Goal: Use online tool/utility

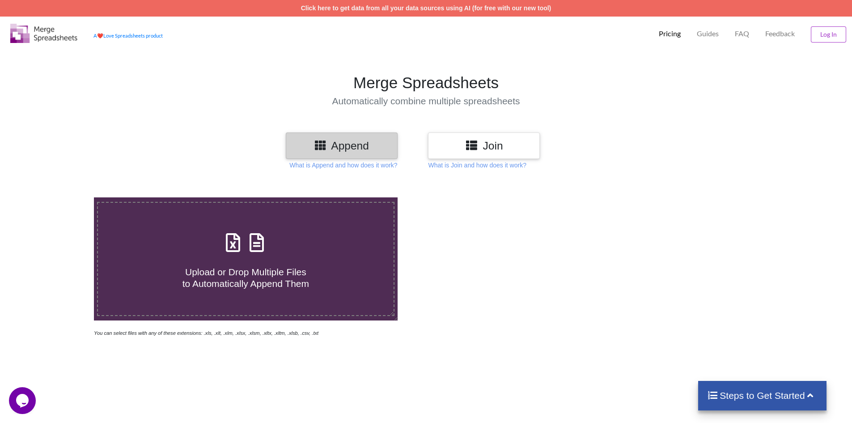
click at [264, 234] on icon at bounding box center [257, 238] width 22 height 19
click at [61, 197] on input "Upload or Drop Multiple Files to Automatically Append Them" at bounding box center [61, 197] width 0 height 0
type input "C:\fakepath\Book.xlsx"
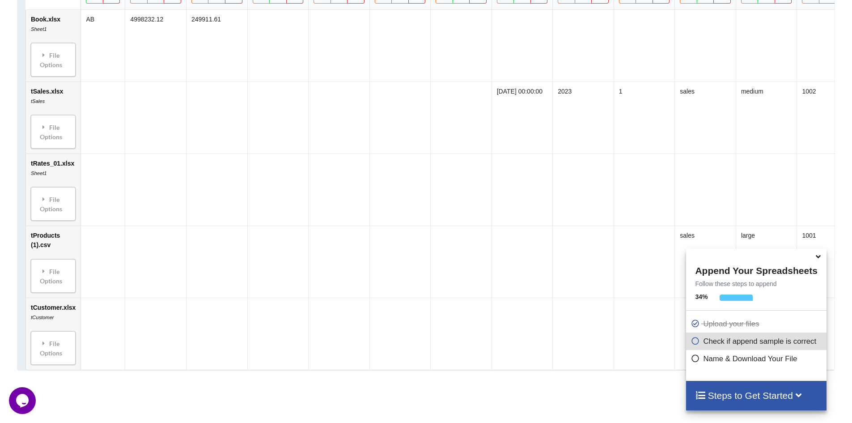
scroll to position [467, 0]
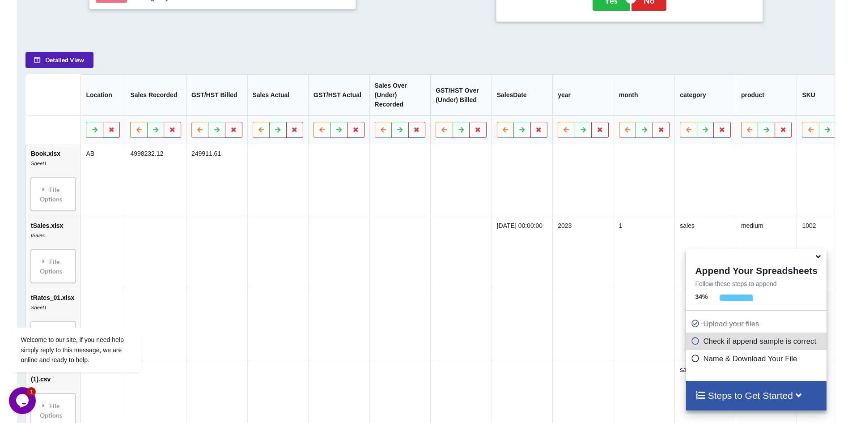
click at [55, 66] on button "Detailed View" at bounding box center [60, 60] width 68 height 16
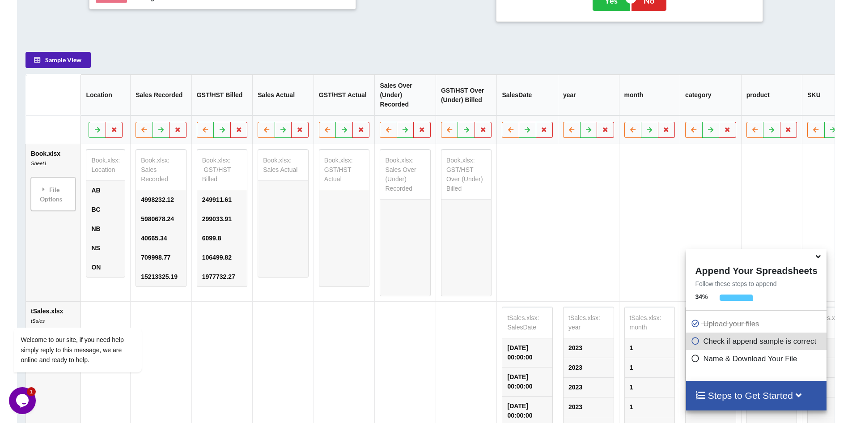
click at [55, 66] on button "Sample View" at bounding box center [58, 60] width 65 height 16
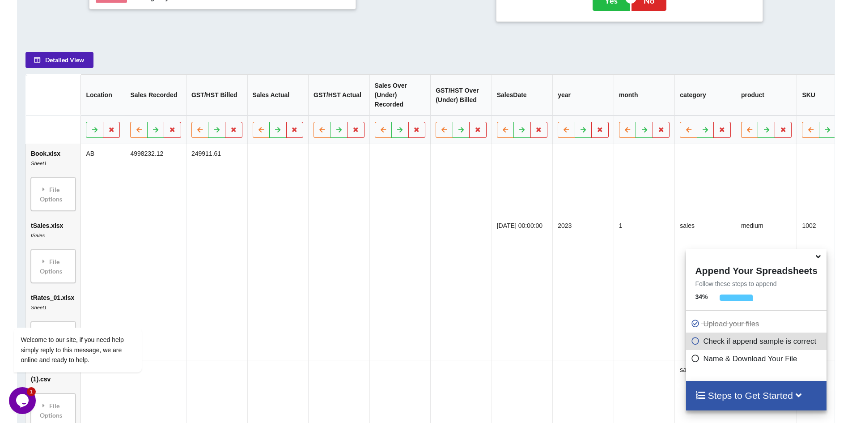
click at [55, 66] on button "Detailed View" at bounding box center [60, 60] width 68 height 16
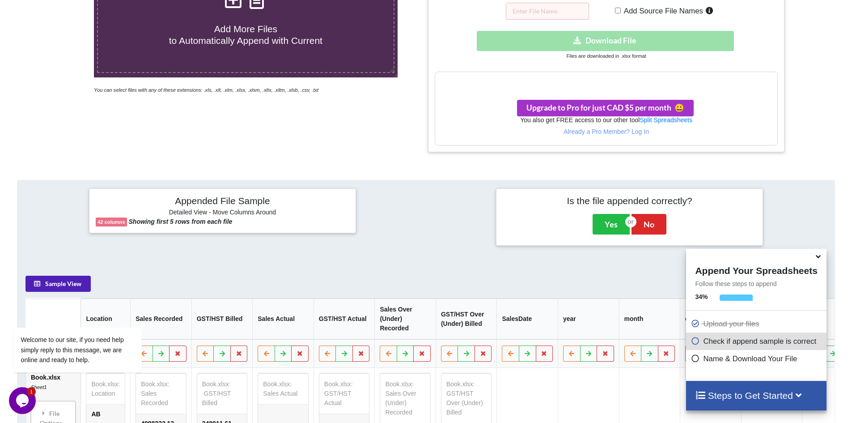
scroll to position [0, 0]
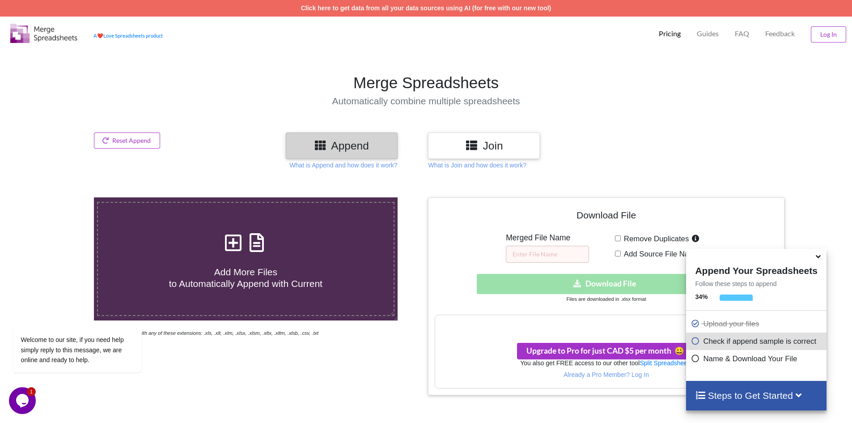
click at [477, 149] on icon at bounding box center [471, 144] width 13 height 11
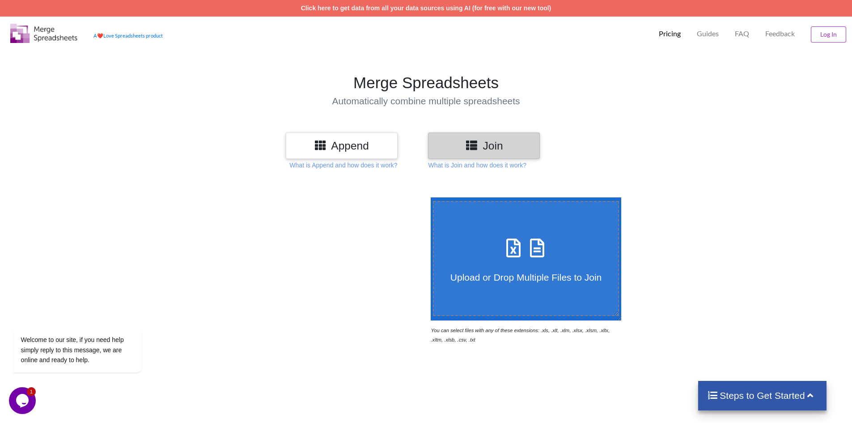
click at [470, 231] on label "Upload or Drop Multiple Files to Join" at bounding box center [526, 258] width 187 height 115
click at [429, 197] on input "Upload or Drop Multiple Files to Join" at bounding box center [429, 197] width 0 height 0
type input "C:\fakepath\Book.xlsx"
